Goal: Transaction & Acquisition: Obtain resource

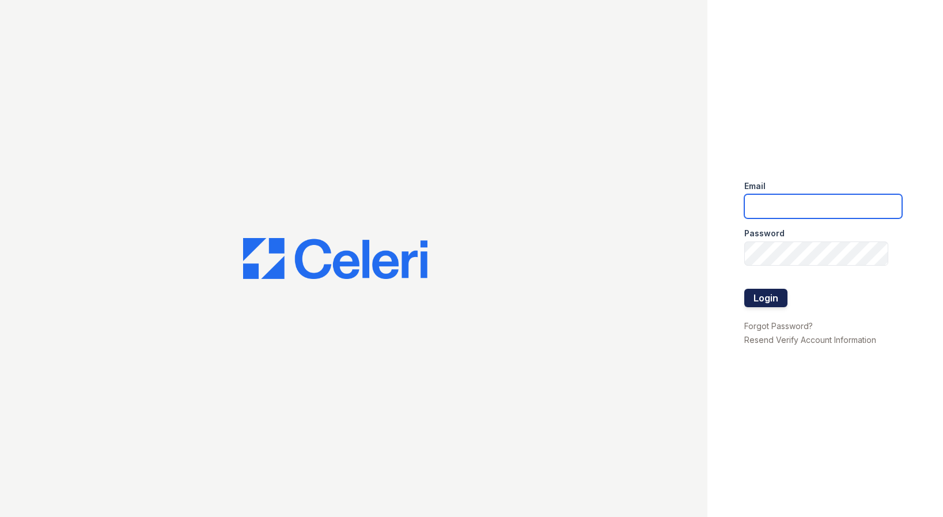
type input "[PERSON_NAME][EMAIL_ADDRESS][PERSON_NAME][DOMAIN_NAME]"
click at [761, 293] on button "Login" at bounding box center [766, 298] width 43 height 18
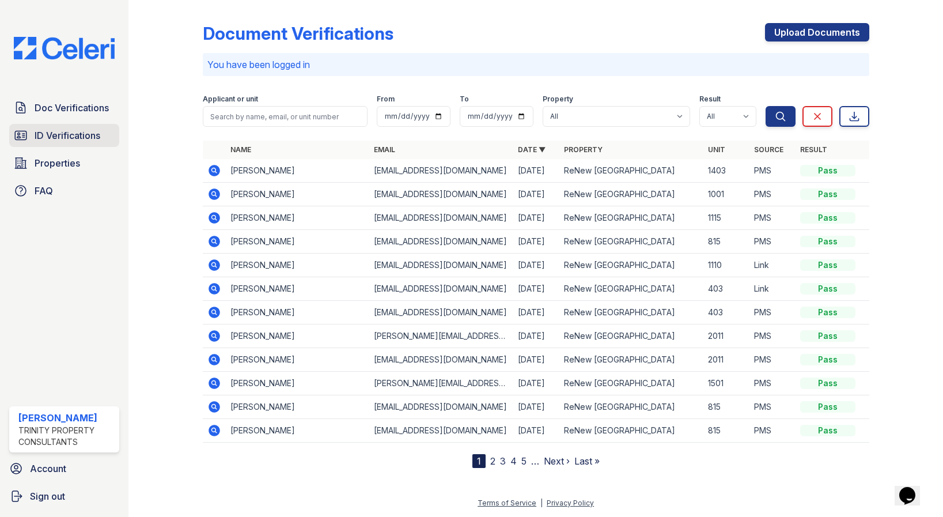
click at [88, 141] on span "ID Verifications" at bounding box center [68, 136] width 66 height 14
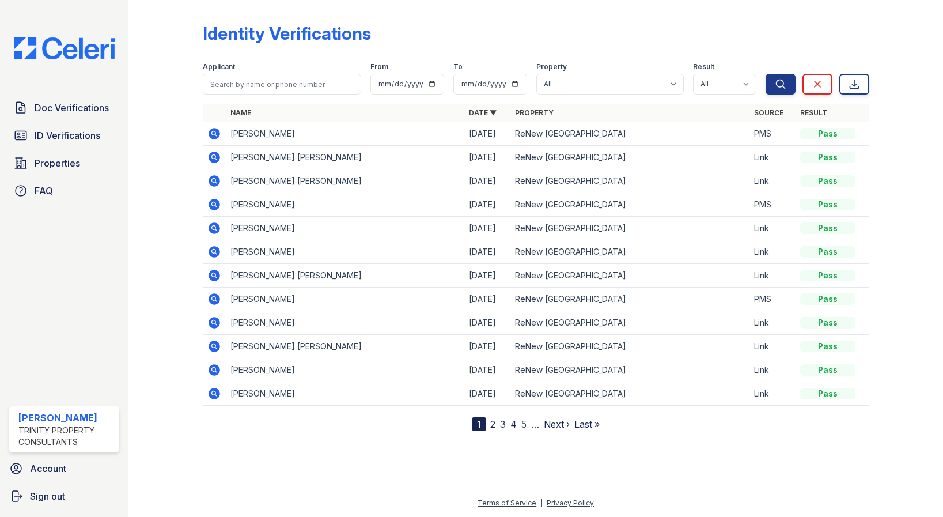
click at [907, 244] on div at bounding box center [897, 218] width 55 height 426
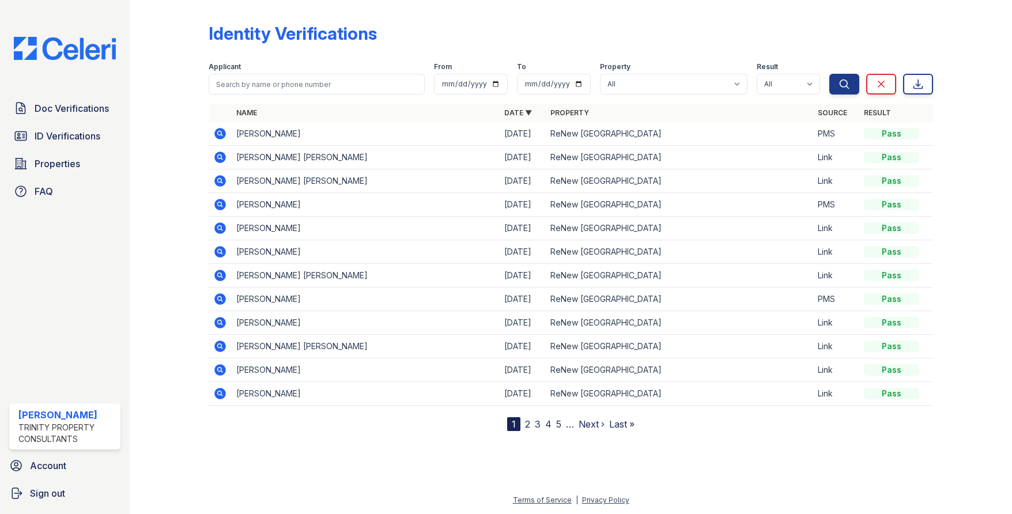
click at [475, 43] on div "Identity Verifications" at bounding box center [571, 38] width 724 height 30
click at [62, 108] on span "Doc Verifications" at bounding box center [72, 108] width 74 height 14
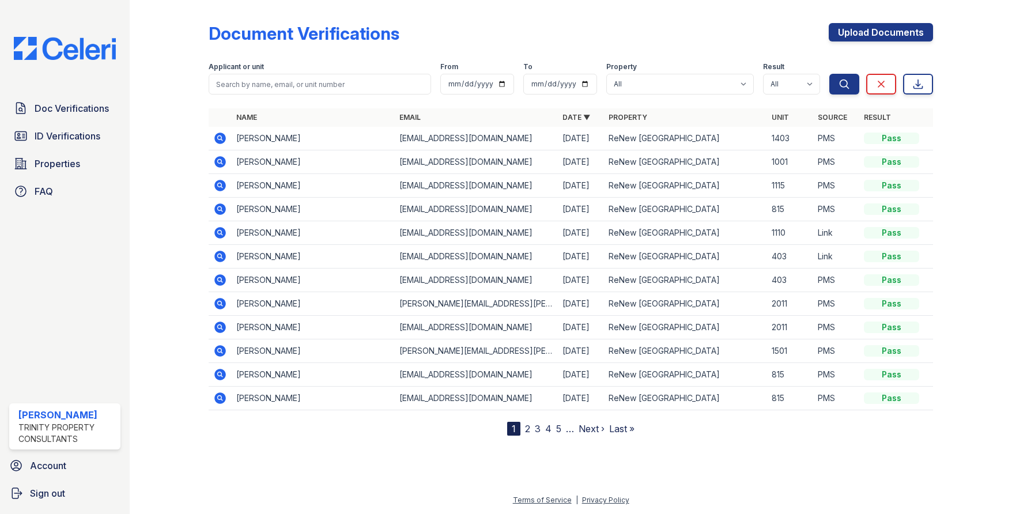
click at [277, 48] on div "Document Verifications Upload Documents" at bounding box center [571, 38] width 724 height 30
click at [96, 112] on span "Doc Verifications" at bounding box center [72, 108] width 74 height 14
click at [217, 142] on icon at bounding box center [220, 139] width 12 height 12
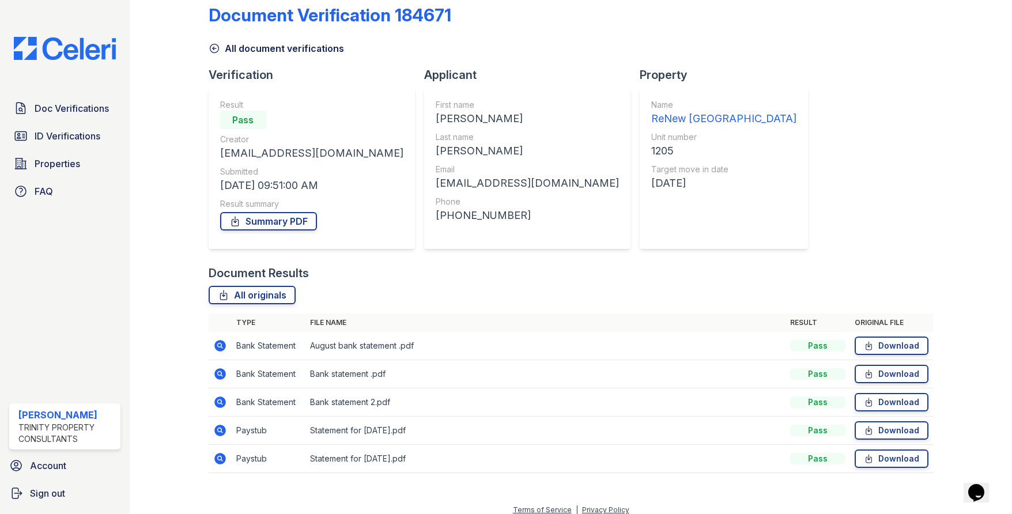
scroll to position [28, 0]
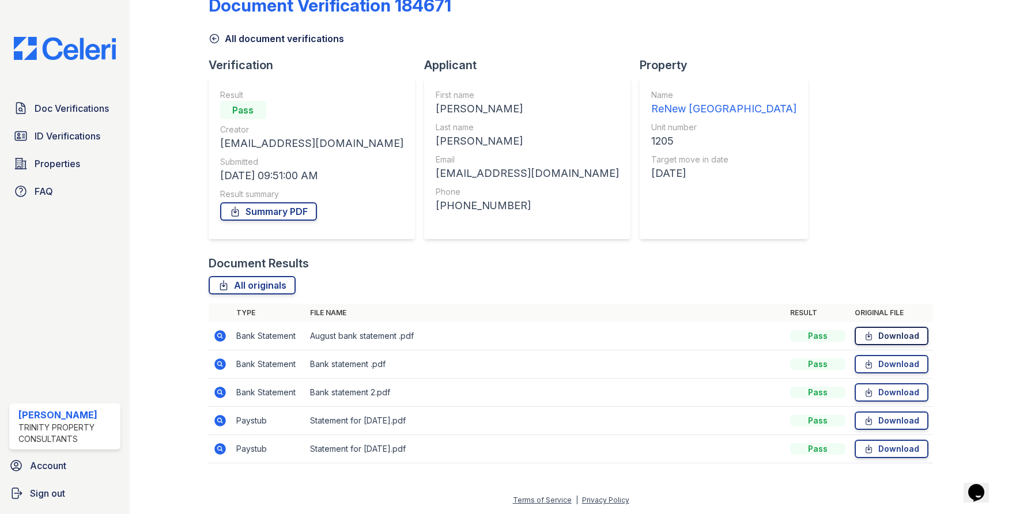
click at [893, 335] on link "Download" at bounding box center [892, 336] width 74 height 18
click at [892, 364] on link "Download" at bounding box center [892, 364] width 74 height 18
click at [891, 391] on link "Download" at bounding box center [892, 392] width 74 height 18
drag, startPoint x: 891, startPoint y: 415, endPoint x: 894, endPoint y: 424, distance: 8.4
click at [891, 415] on link "Download" at bounding box center [892, 420] width 74 height 18
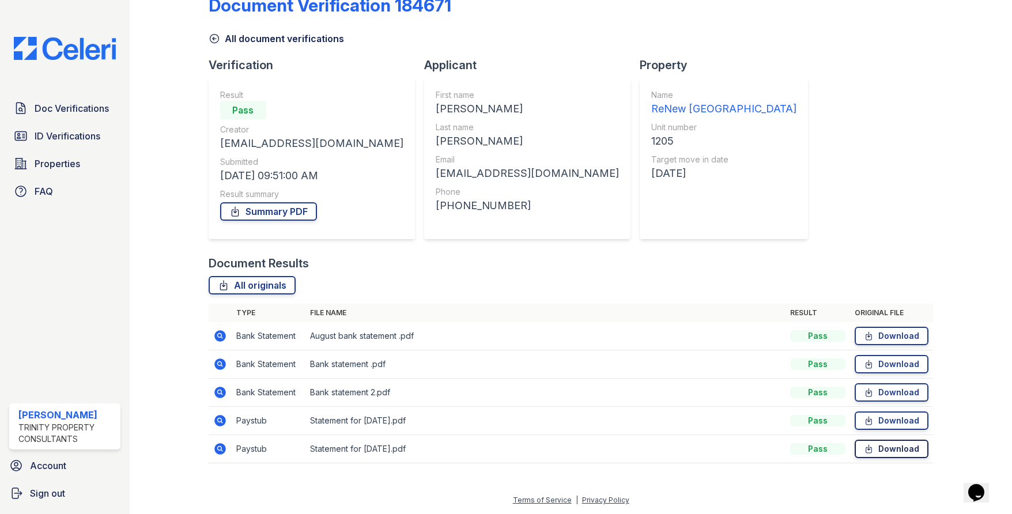
click at [895, 451] on link "Download" at bounding box center [892, 449] width 74 height 18
click at [950, 204] on div at bounding box center [963, 225] width 61 height 498
click at [56, 111] on span "Doc Verifications" at bounding box center [72, 108] width 74 height 14
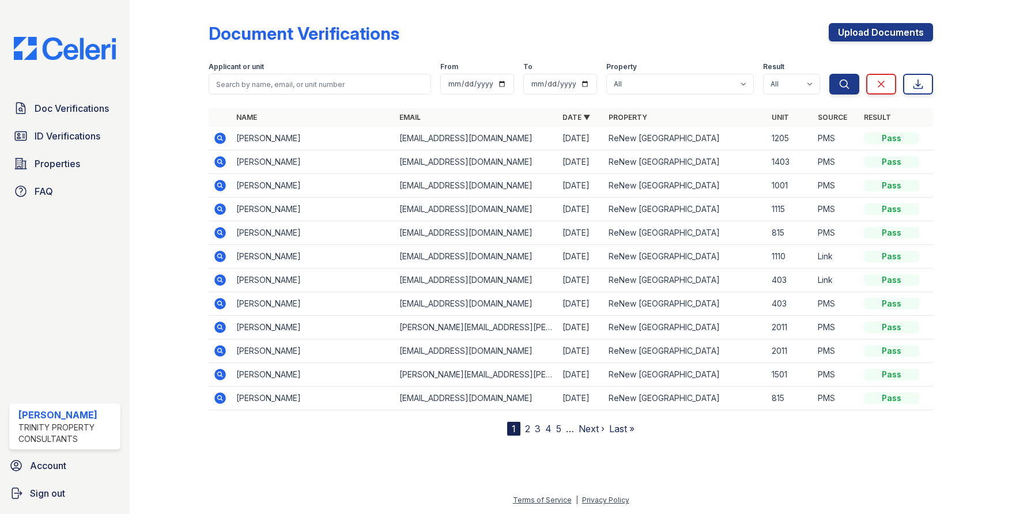
click at [221, 184] on icon at bounding box center [220, 186] width 14 height 14
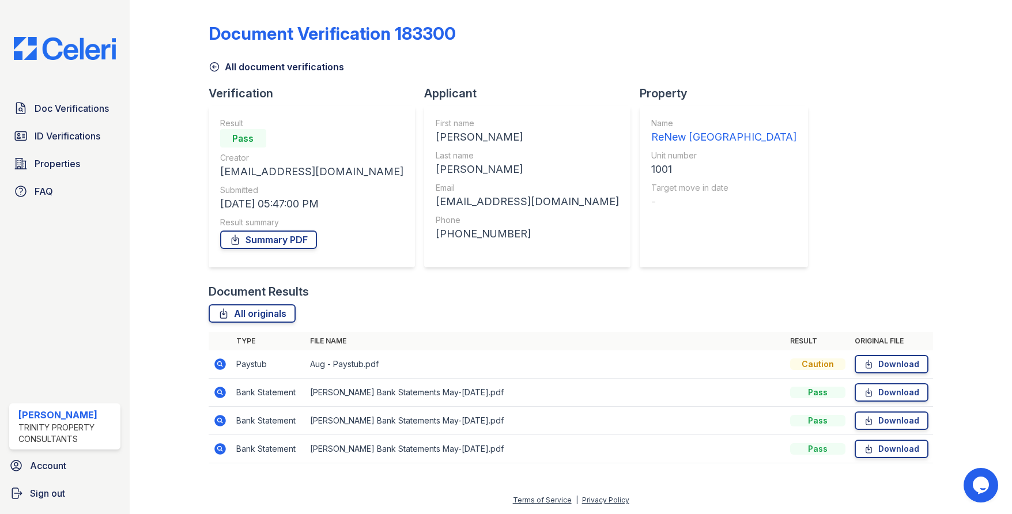
click at [220, 367] on icon at bounding box center [220, 364] width 12 height 12
